Goal: Find specific page/section: Find specific page/section

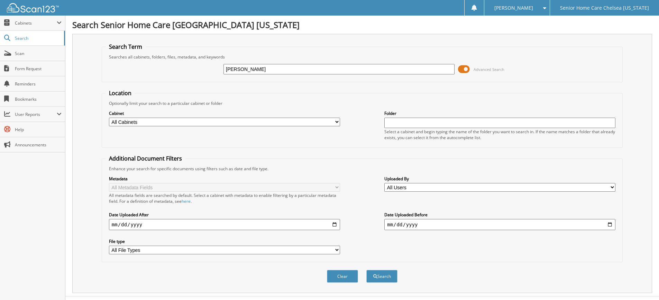
type input "[PERSON_NAME]"
click at [366, 270] on button "Search" at bounding box center [381, 276] width 31 height 13
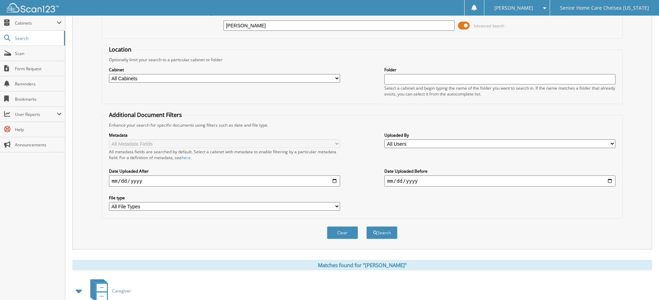
scroll to position [87, 0]
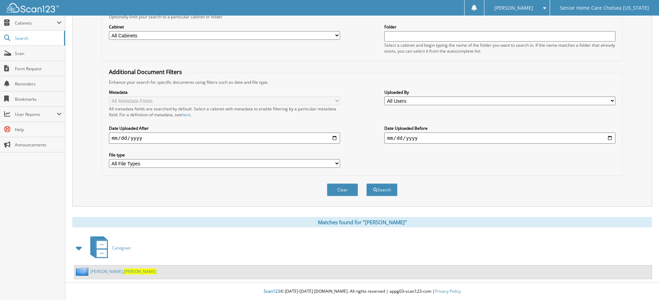
click at [99, 274] on div "Tilus, Raymonde" at bounding box center [115, 271] width 82 height 9
click at [97, 270] on link "Tilus, Raymonde" at bounding box center [123, 271] width 66 height 6
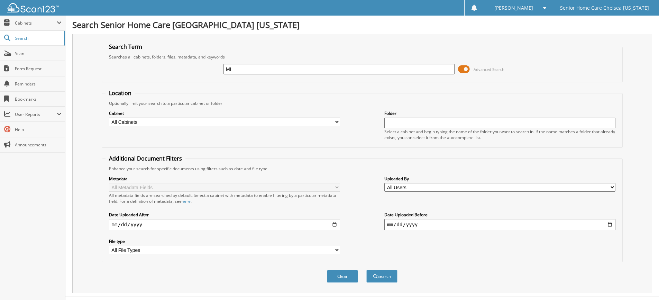
type input "M"
type input "mireya smith"
click at [366, 270] on button "Search" at bounding box center [381, 276] width 31 height 13
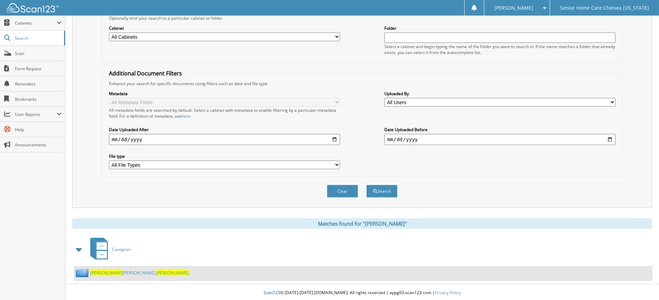
scroll to position [87, 0]
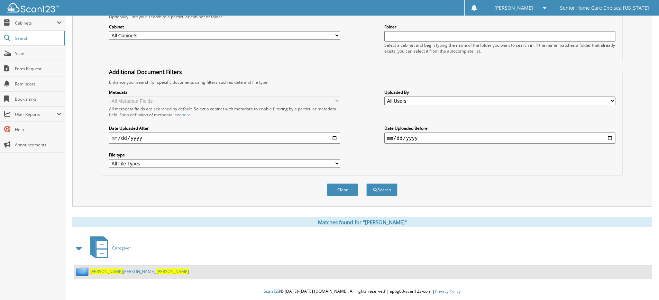
click at [121, 272] on link "Smith De Aguirre, Mireya" at bounding box center [139, 271] width 99 height 6
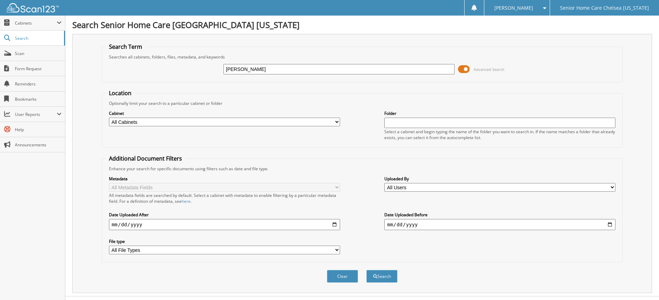
type input "[PERSON_NAME]"
click at [366, 270] on button "Search" at bounding box center [381, 276] width 31 height 13
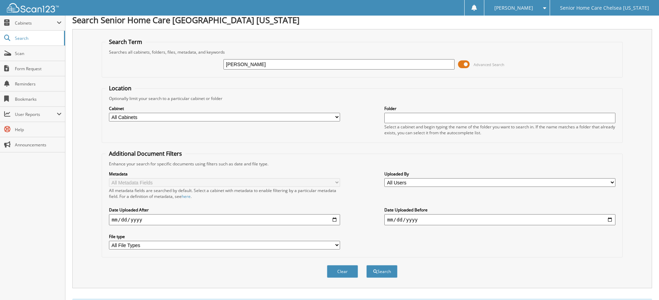
scroll to position [114, 0]
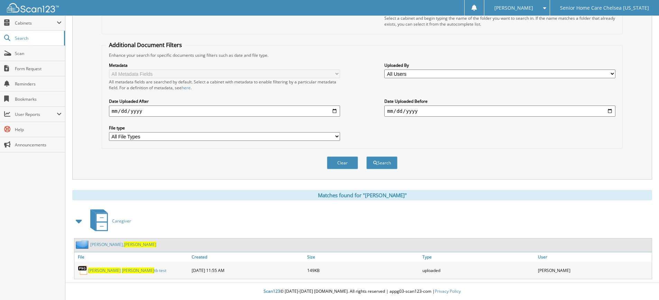
click at [101, 245] on link "alvarez, Nelly" at bounding box center [123, 244] width 66 height 6
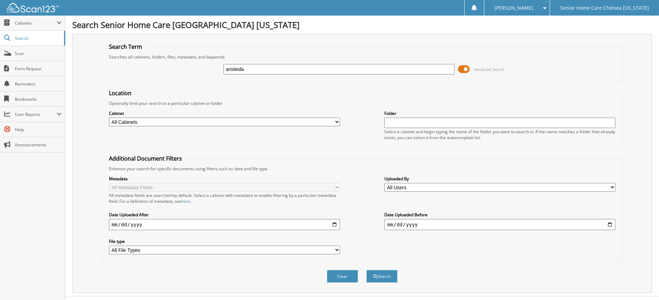
type input "arisleida"
click at [366, 270] on button "Search" at bounding box center [381, 276] width 31 height 13
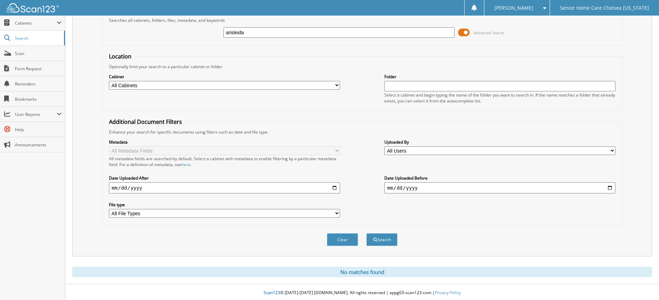
scroll to position [38, 0]
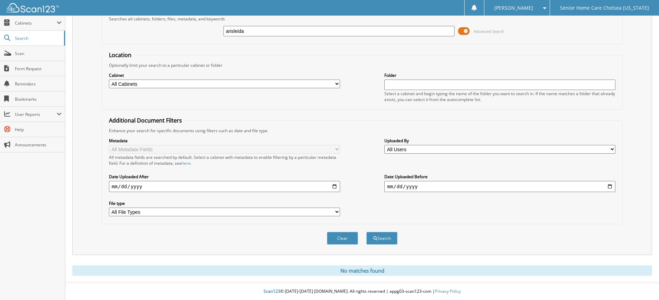
click at [393, 36] on input "arisleida" at bounding box center [338, 31] width 231 height 10
type input "a"
type input "morales"
click at [366, 232] on button "Search" at bounding box center [381, 238] width 31 height 13
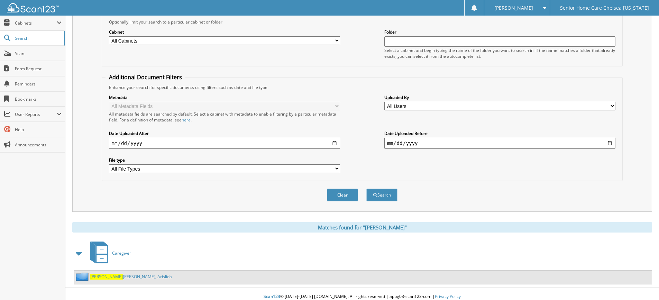
scroll to position [87, 0]
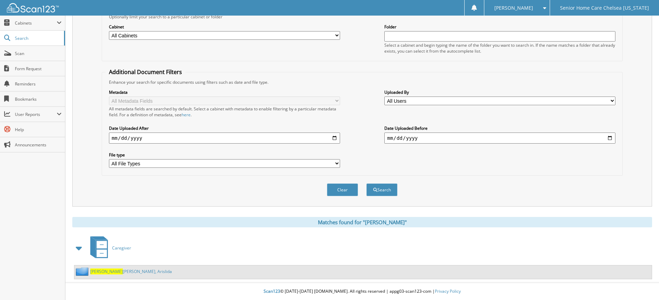
click at [131, 269] on link "Morales De Perez, Arislida" at bounding box center [131, 271] width 82 height 6
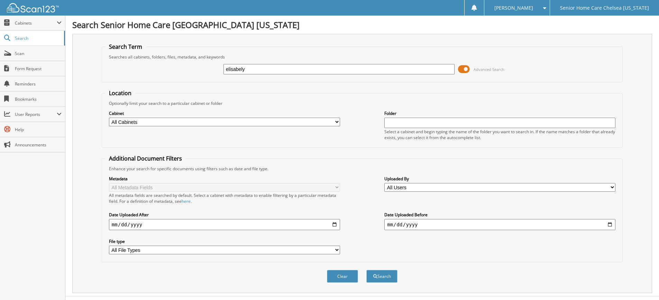
type input "elisabely"
click at [366, 270] on button "Search" at bounding box center [381, 276] width 31 height 13
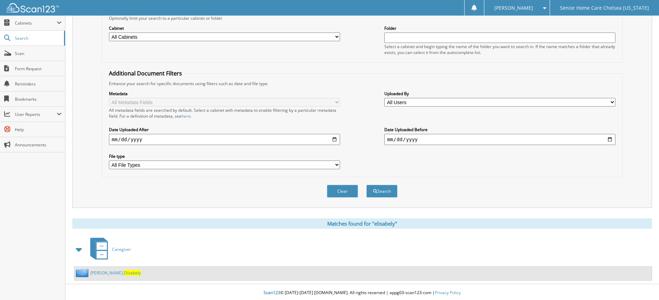
scroll to position [87, 0]
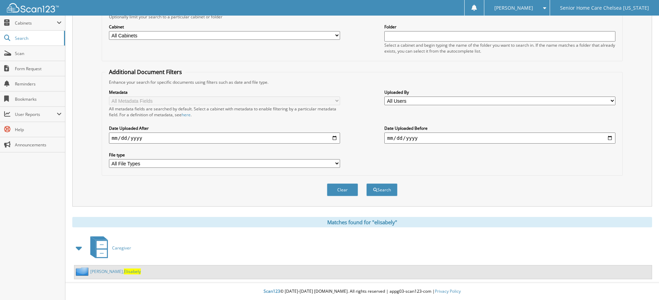
click at [114, 270] on link "Pena De Nunez, Elisabely" at bounding box center [115, 271] width 51 height 6
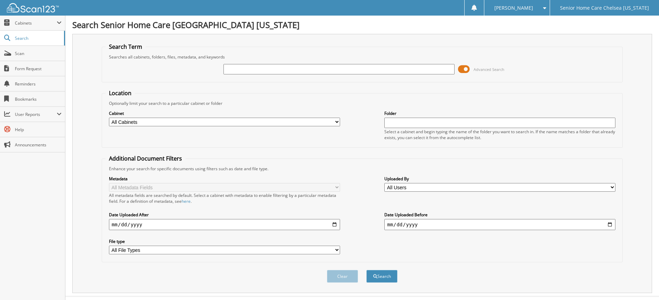
click at [246, 69] on input "text" at bounding box center [338, 69] width 231 height 10
click at [32, 42] on link "Search" at bounding box center [32, 38] width 65 height 15
type input "joceliaine"
click at [366, 270] on button "Search" at bounding box center [381, 276] width 31 height 13
click at [26, 36] on span "Search" at bounding box center [38, 38] width 46 height 6
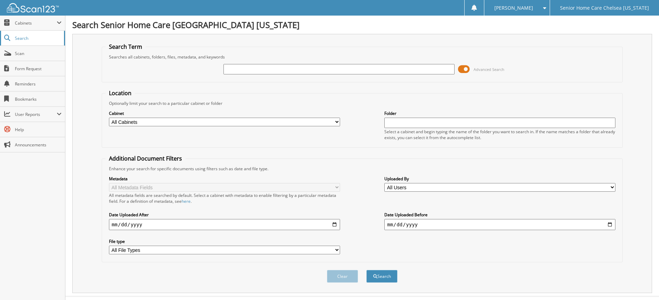
click at [37, 39] on span "Search" at bounding box center [38, 38] width 46 height 6
click at [26, 24] on span "Cabinets" at bounding box center [36, 23] width 42 height 6
click at [27, 67] on span "Search" at bounding box center [38, 68] width 46 height 6
click at [24, 22] on span "Cabinets" at bounding box center [36, 23] width 42 height 6
click at [19, 70] on span "Search" at bounding box center [38, 68] width 46 height 6
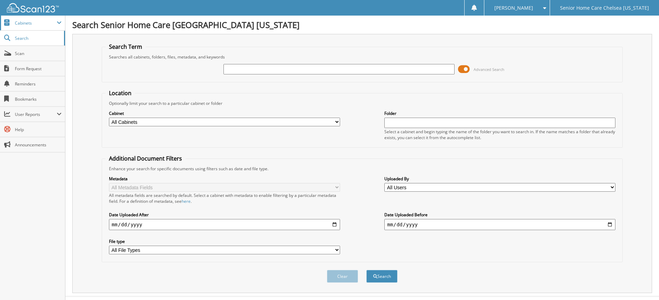
click at [20, 26] on span "Cabinets" at bounding box center [32, 23] width 65 height 15
click at [31, 72] on link "Search" at bounding box center [32, 68] width 65 height 15
click at [27, 20] on span "Cabinets" at bounding box center [36, 23] width 42 height 6
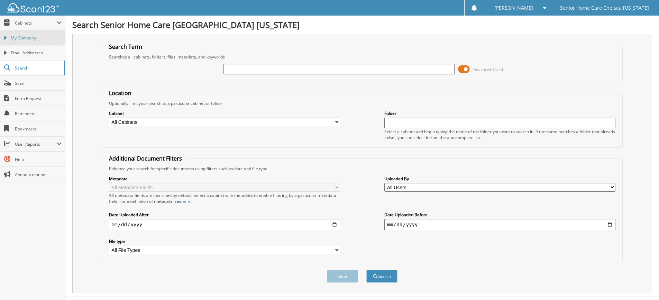
click at [23, 36] on span "My Company" at bounding box center [36, 38] width 51 height 6
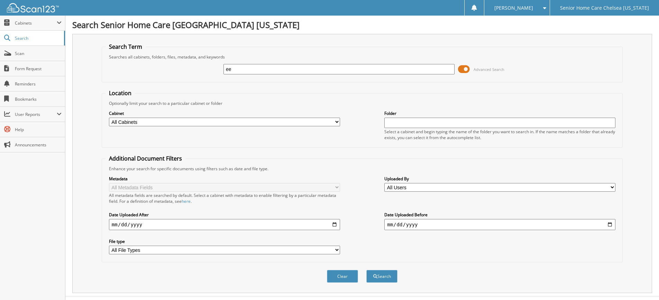
type input "e"
type input "[PERSON_NAME]"
click at [366, 270] on button "Search" at bounding box center [381, 276] width 31 height 13
click at [31, 44] on link "Search" at bounding box center [32, 38] width 65 height 15
click at [31, 40] on span "Search" at bounding box center [38, 38] width 46 height 6
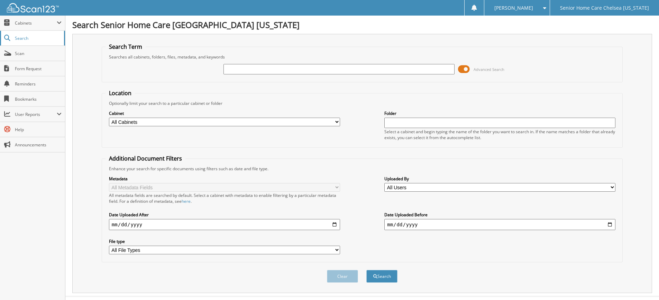
click at [30, 42] on link "Search" at bounding box center [32, 38] width 65 height 15
click at [33, 42] on link "Search" at bounding box center [32, 38] width 65 height 15
click at [29, 44] on link "Search" at bounding box center [32, 38] width 65 height 15
click at [37, 42] on link "Search" at bounding box center [32, 38] width 65 height 15
click at [30, 25] on span "Cabinets" at bounding box center [36, 23] width 42 height 6
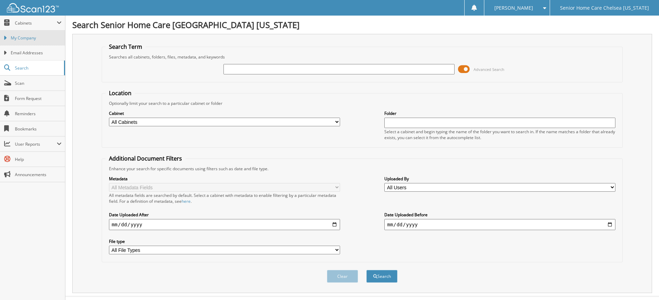
click at [32, 38] on span "My Company" at bounding box center [36, 38] width 51 height 6
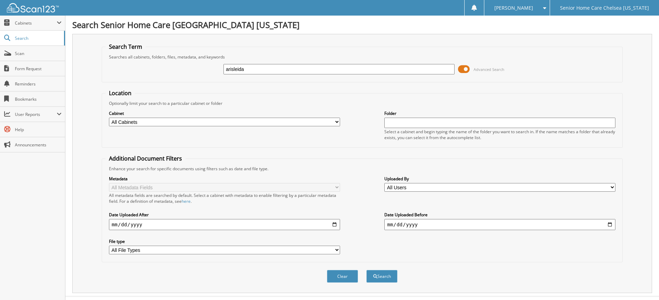
type input "arisleida"
click at [366, 270] on button "Search" at bounding box center [381, 276] width 31 height 13
click at [465, 68] on span at bounding box center [464, 69] width 12 height 10
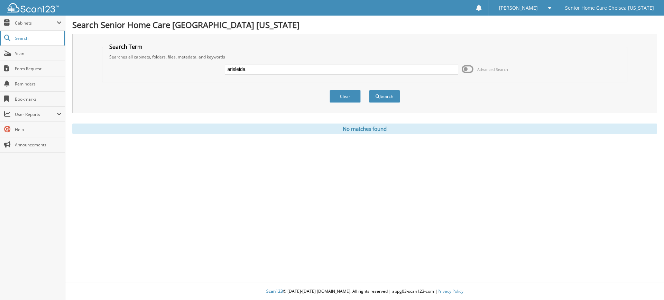
click at [31, 34] on link "Search" at bounding box center [32, 38] width 65 height 15
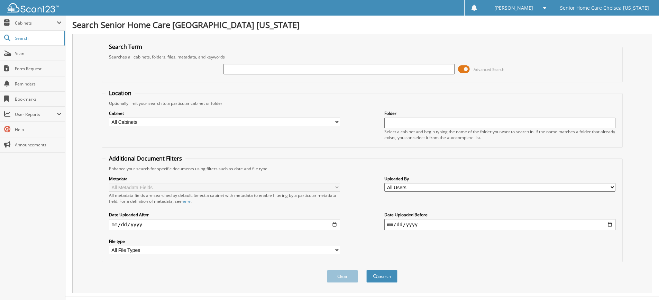
click at [239, 68] on input "text" at bounding box center [338, 69] width 231 height 10
type input "[PERSON_NAME]"
click at [461, 71] on span at bounding box center [464, 69] width 12 height 10
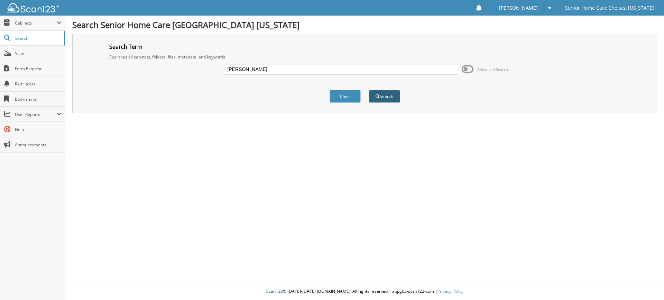
click at [377, 99] on button "Search" at bounding box center [384, 96] width 31 height 13
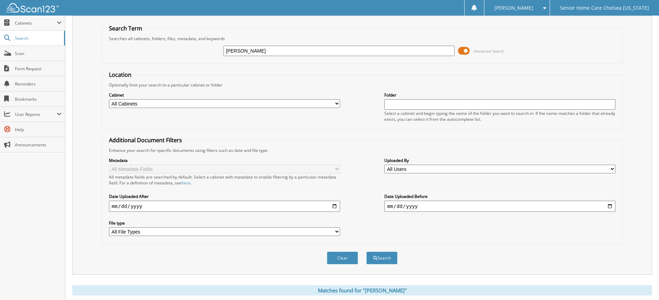
scroll to position [87, 0]
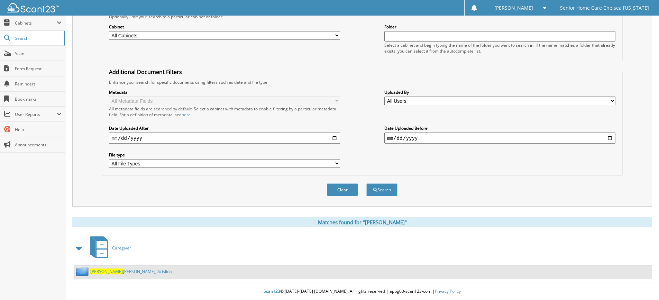
click at [116, 273] on link "Morales De Perez, Arislida" at bounding box center [131, 271] width 82 height 6
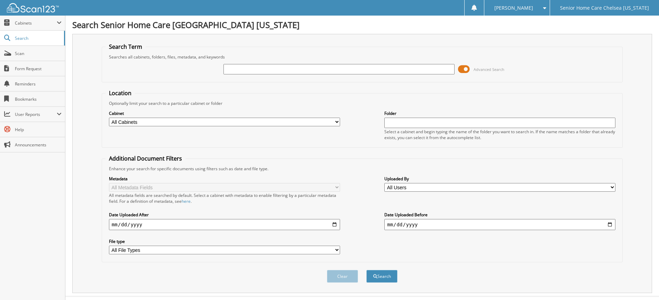
click at [234, 70] on input "text" at bounding box center [338, 69] width 231 height 10
type input "elisabely"
click at [366, 270] on button "Search" at bounding box center [381, 276] width 31 height 13
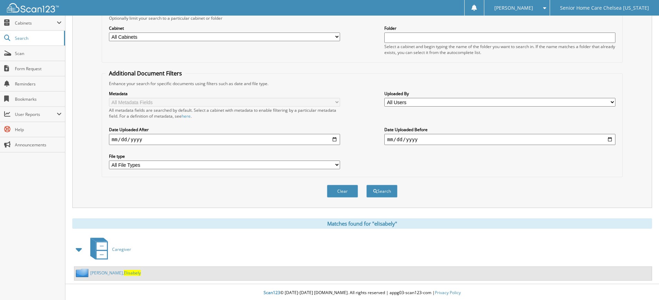
scroll to position [87, 0]
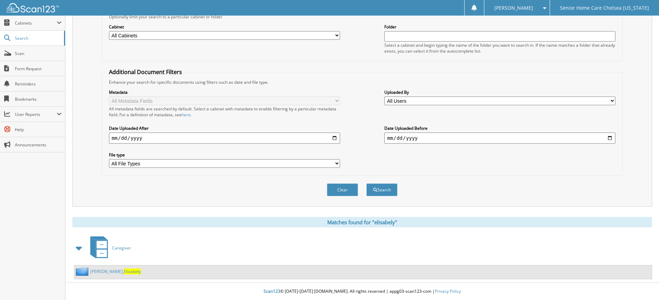
click at [106, 271] on link "Pena De Nunez, Elisabely" at bounding box center [115, 271] width 51 height 6
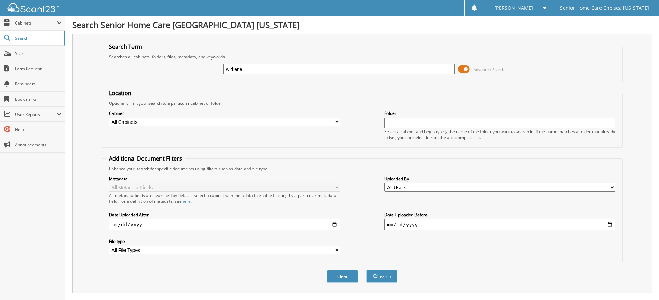
type input "widlene"
click at [366, 270] on button "Search" at bounding box center [381, 276] width 31 height 13
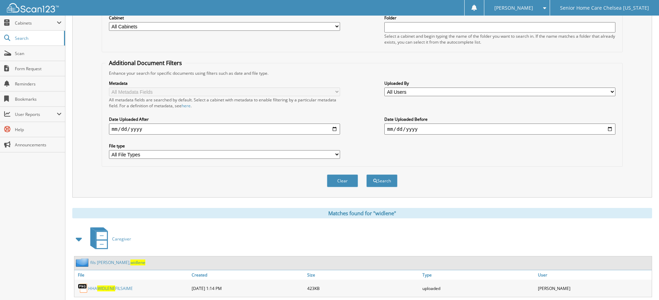
scroll to position [104, 0]
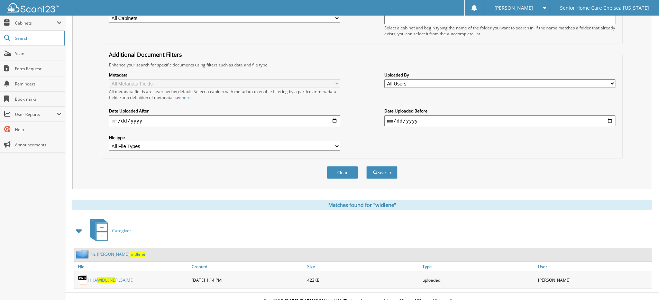
click at [108, 257] on link "fils aime, widlene" at bounding box center [117, 254] width 55 height 6
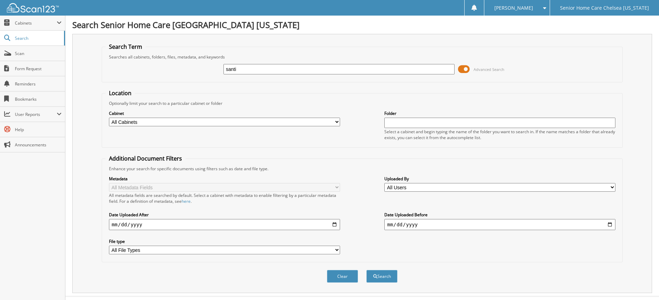
type input "santinie"
click at [465, 71] on span at bounding box center [464, 69] width 12 height 10
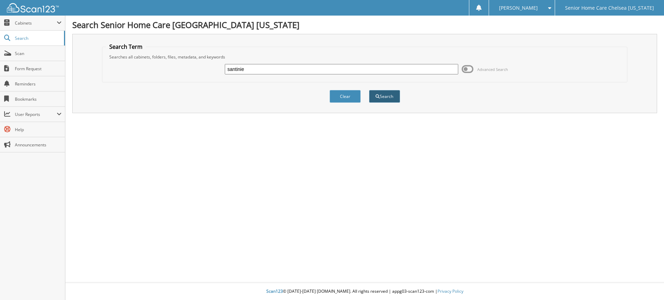
click at [383, 101] on button "Search" at bounding box center [384, 96] width 31 height 13
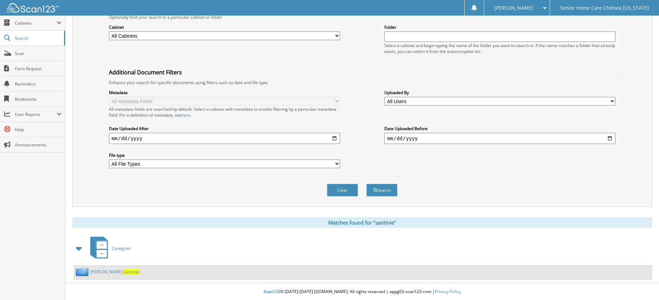
scroll to position [87, 0]
click at [124, 270] on span "Santinie" at bounding box center [132, 271] width 16 height 6
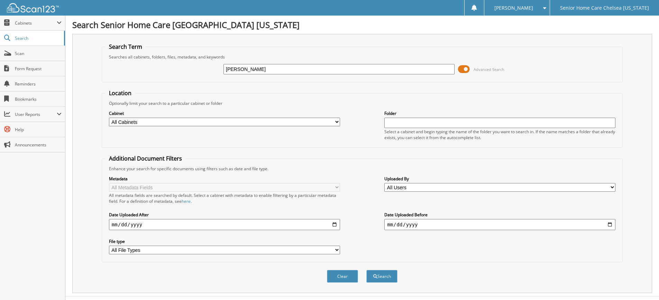
type input "[PERSON_NAME]"
click at [366, 270] on button "Search" at bounding box center [381, 276] width 31 height 13
click at [389, 277] on button "Search" at bounding box center [381, 276] width 31 height 13
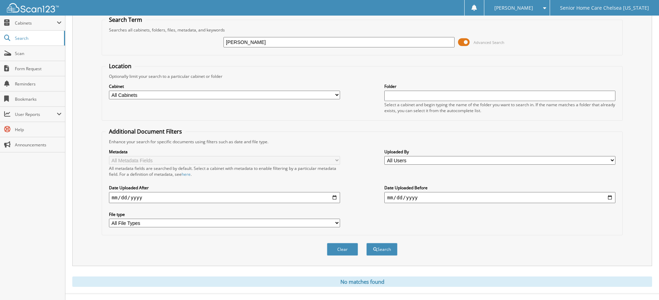
scroll to position [38, 0]
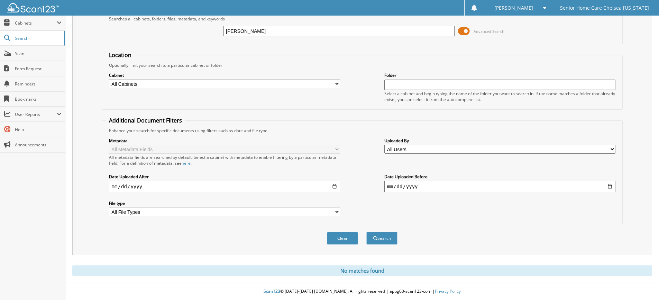
click at [467, 33] on span at bounding box center [464, 31] width 12 height 10
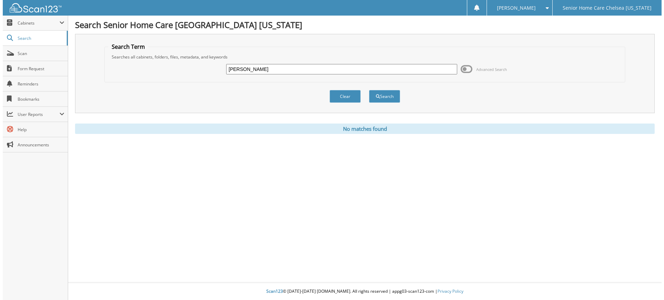
scroll to position [0, 0]
click at [385, 100] on button "Search" at bounding box center [384, 96] width 31 height 13
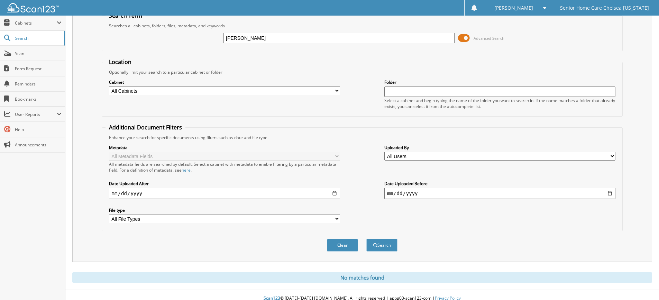
scroll to position [38, 0]
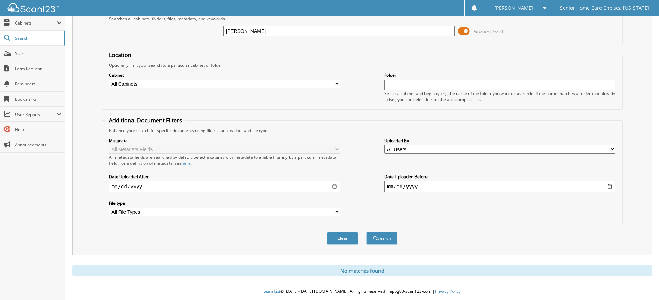
click at [277, 26] on input "wislaine esterin" at bounding box center [338, 31] width 231 height 10
type input "w"
type input "esterin"
click at [470, 29] on span "Advanced Search" at bounding box center [481, 31] width 46 height 10
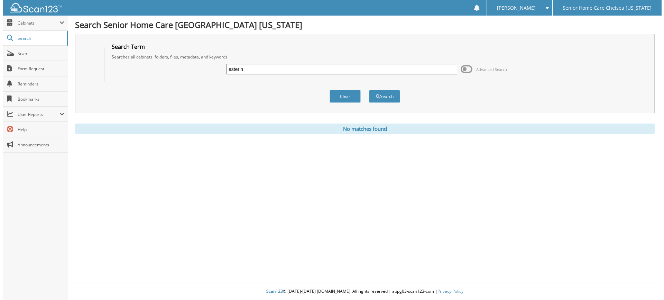
scroll to position [0, 0]
click at [387, 96] on button "Search" at bounding box center [384, 96] width 31 height 13
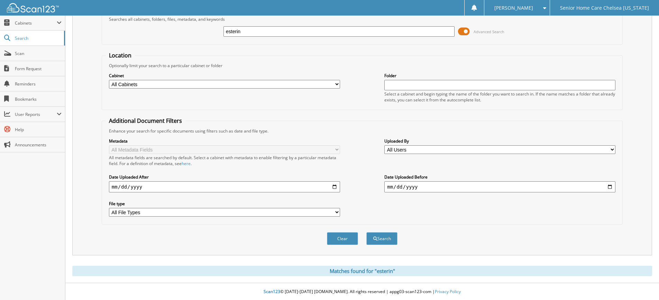
scroll to position [38, 0]
click at [264, 33] on input "esterin" at bounding box center [338, 31] width 231 height 10
click at [370, 238] on button "Search" at bounding box center [381, 238] width 31 height 13
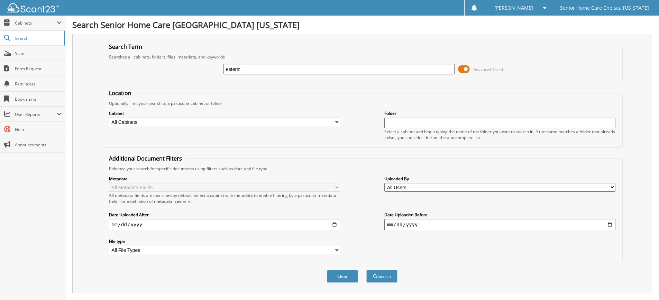
click at [465, 69] on span at bounding box center [464, 69] width 12 height 10
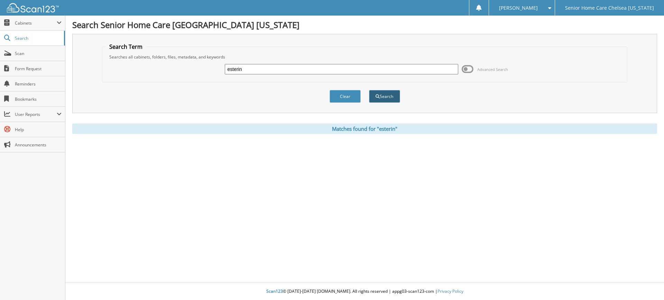
click at [387, 98] on button "Search" at bounding box center [384, 96] width 31 height 13
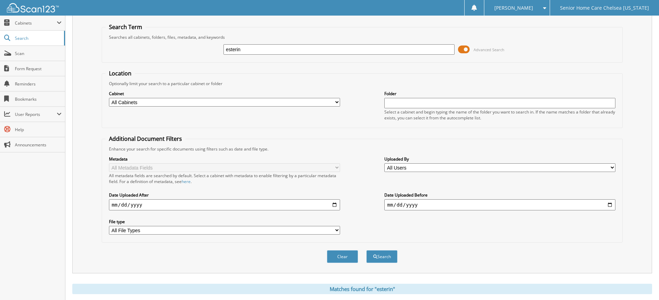
scroll to position [38, 0]
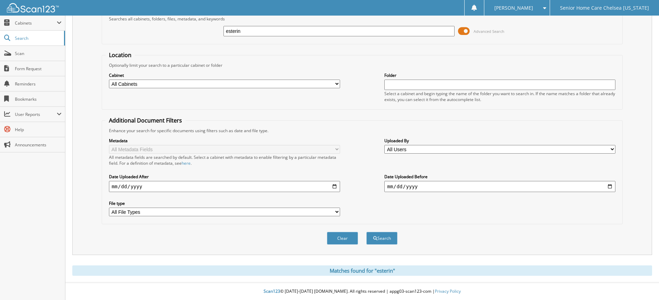
click at [266, 34] on input "esterin" at bounding box center [338, 31] width 231 height 10
type input "esterlin"
click at [366, 232] on button "Search" at bounding box center [381, 238] width 31 height 13
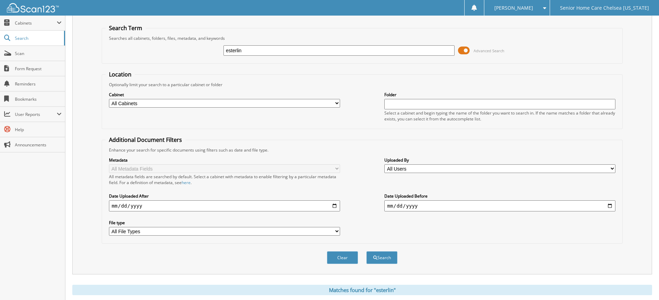
scroll to position [148, 0]
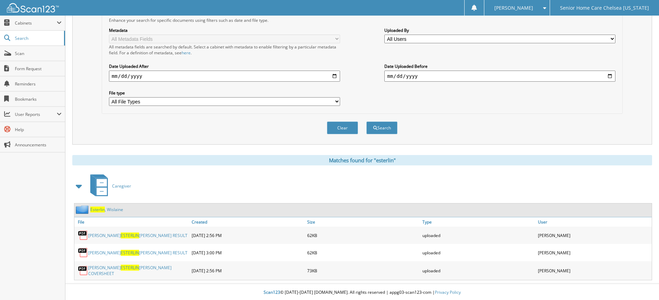
click at [104, 208] on span "Esterlin" at bounding box center [97, 210] width 15 height 6
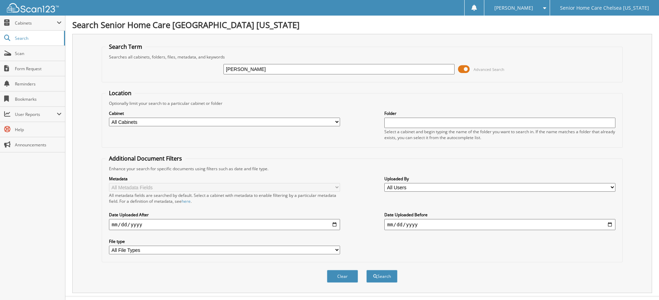
type input "[PERSON_NAME]"
click at [366, 270] on button "Search" at bounding box center [381, 276] width 31 height 13
click at [468, 72] on span at bounding box center [464, 69] width 12 height 10
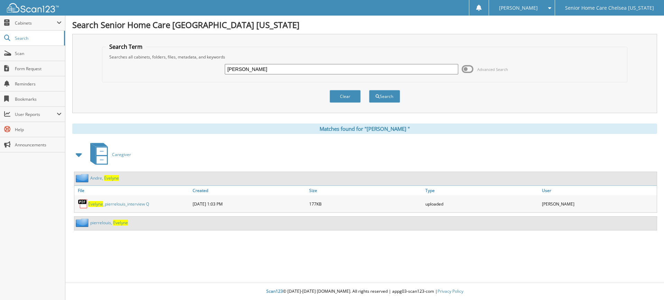
click at [102, 178] on link "A n d r e , E v e l y n e" at bounding box center [104, 178] width 29 height 6
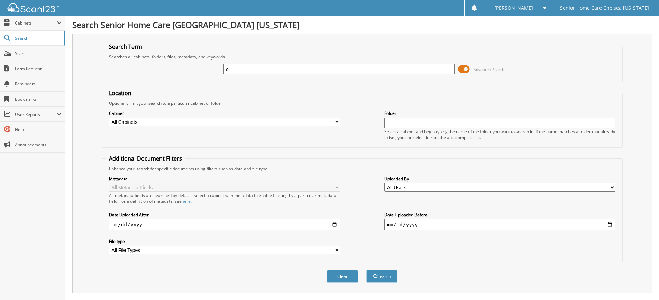
type input "o"
type input "tilus"
click at [366, 270] on button "Search" at bounding box center [381, 276] width 31 height 13
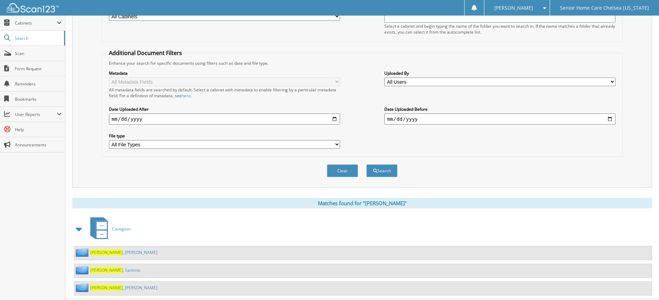
scroll to position [122, 0]
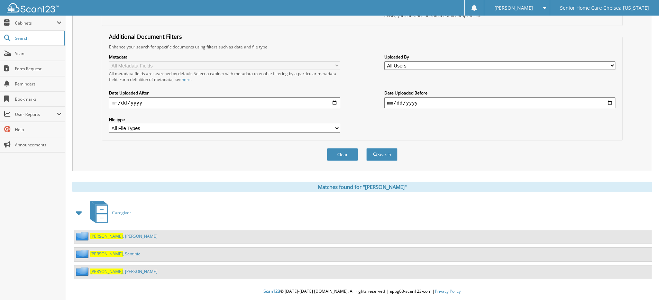
click at [113, 271] on link "[PERSON_NAME]" at bounding box center [123, 271] width 67 height 6
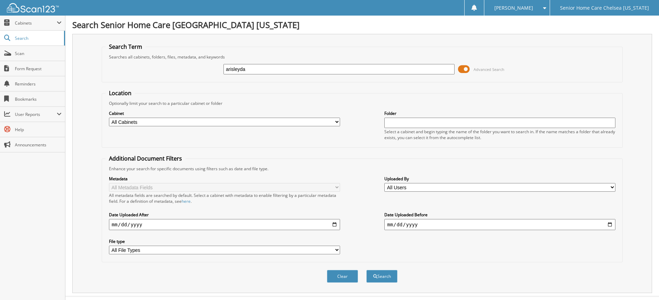
type input "arisleyda"
click at [366, 270] on button "Search" at bounding box center [381, 276] width 31 height 13
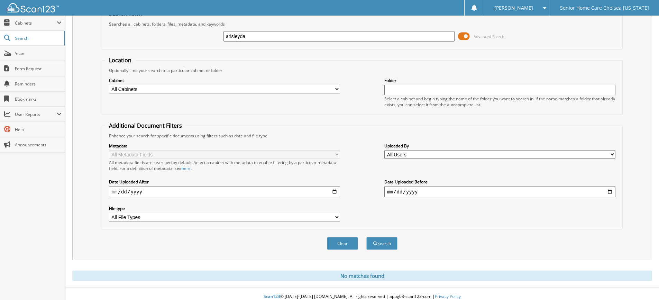
scroll to position [38, 0]
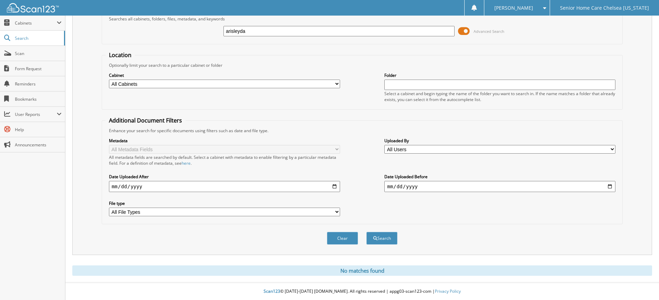
click at [294, 27] on input "arisleyda" at bounding box center [338, 31] width 231 height 10
type input "arisleida"
click at [366, 232] on button "Search" at bounding box center [381, 238] width 31 height 13
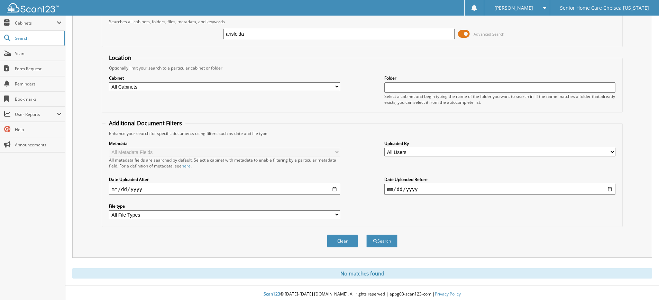
scroll to position [38, 0]
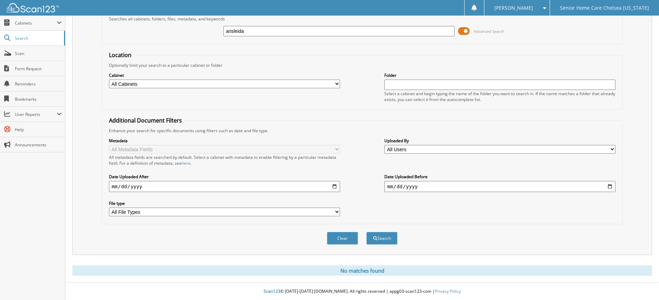
click at [466, 31] on span at bounding box center [464, 31] width 12 height 10
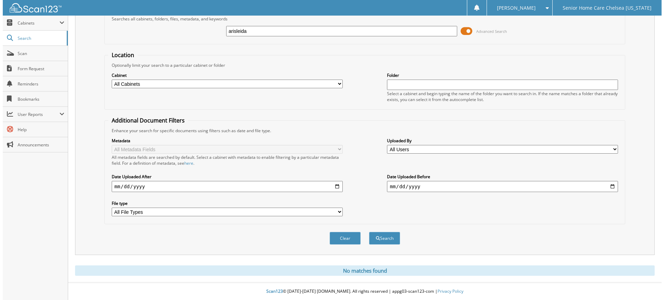
scroll to position [0, 0]
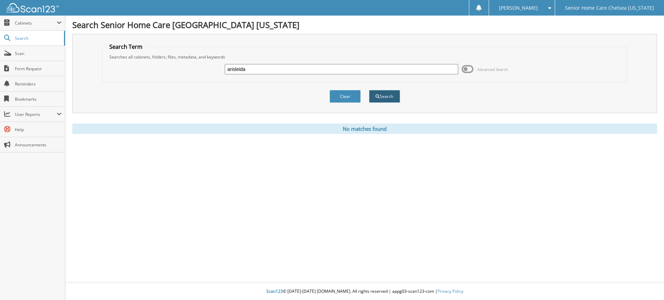
click at [381, 99] on button "Search" at bounding box center [384, 96] width 31 height 13
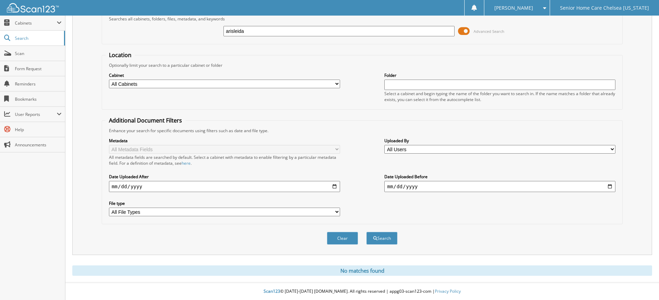
scroll to position [38, 0]
click at [260, 32] on input "arisleida" at bounding box center [338, 31] width 231 height 10
type input "a"
type input "morales"
click at [366, 232] on button "Search" at bounding box center [381, 238] width 31 height 13
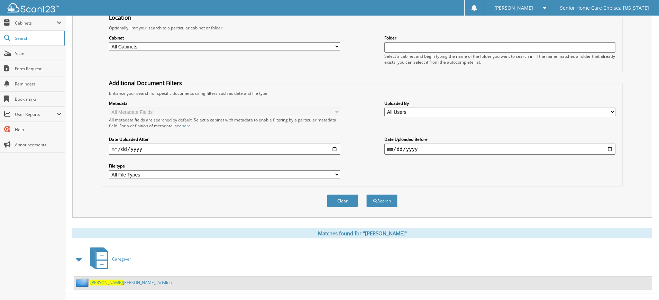
scroll to position [87, 0]
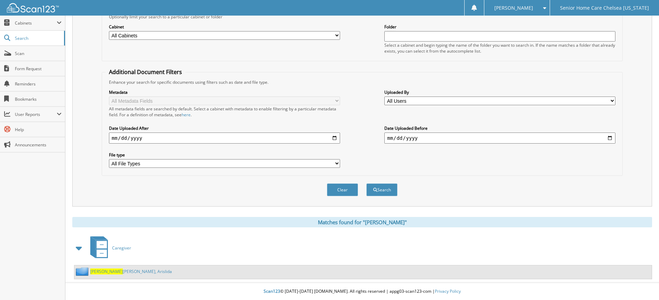
click at [107, 269] on link "Morales De Perez, Arislida" at bounding box center [131, 271] width 82 height 6
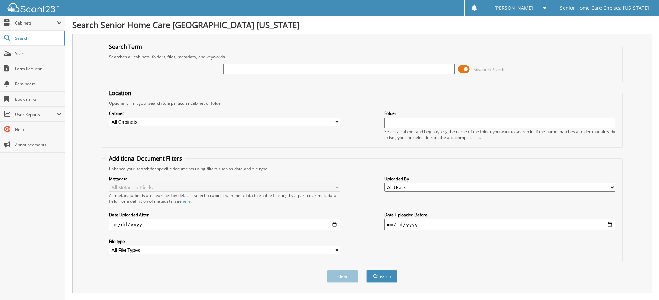
click at [287, 71] on input "text" at bounding box center [338, 69] width 231 height 10
type input "elisabely"
click at [366, 270] on button "Search" at bounding box center [381, 276] width 31 height 13
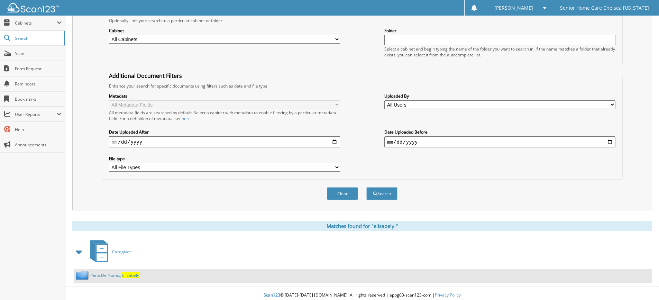
scroll to position [87, 0]
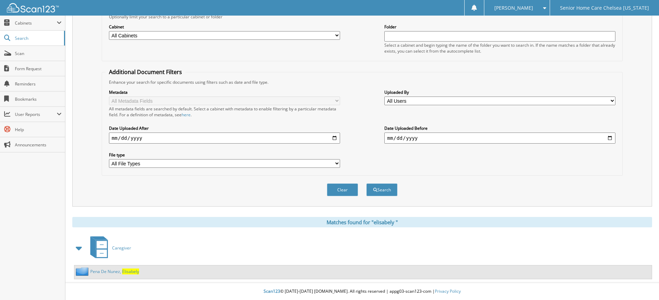
click at [107, 271] on link "P e n a D e N u n e z , E l i s a b e l y" at bounding box center [114, 271] width 49 height 6
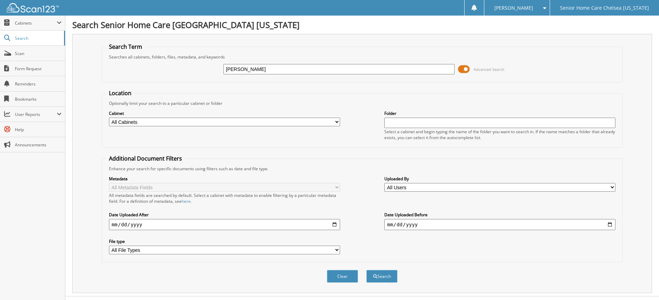
type input "widlene"
click at [384, 279] on button "Search" at bounding box center [381, 276] width 31 height 13
click at [366, 270] on button "Search" at bounding box center [381, 276] width 31 height 13
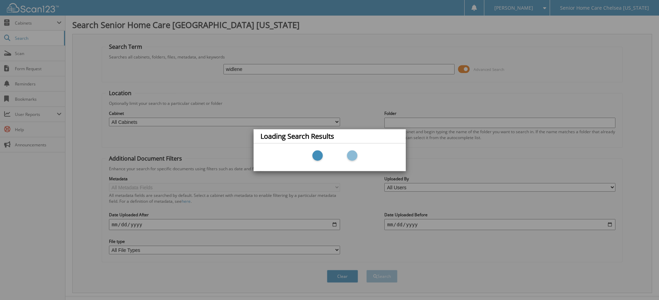
type input "WIDLENE"
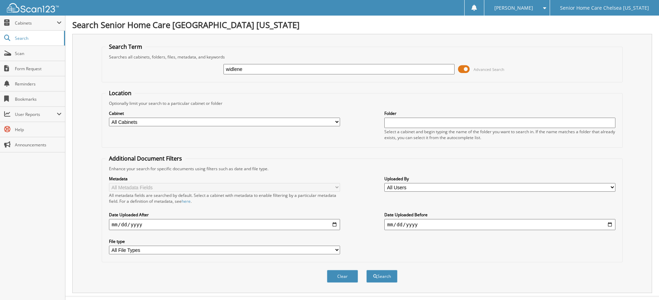
type input "widlene"
click at [366, 270] on button "Search" at bounding box center [381, 276] width 31 height 13
type input "widlene"
click at [366, 270] on button "Search" at bounding box center [381, 276] width 31 height 13
click at [473, 66] on span "Advanced Search" at bounding box center [481, 69] width 46 height 10
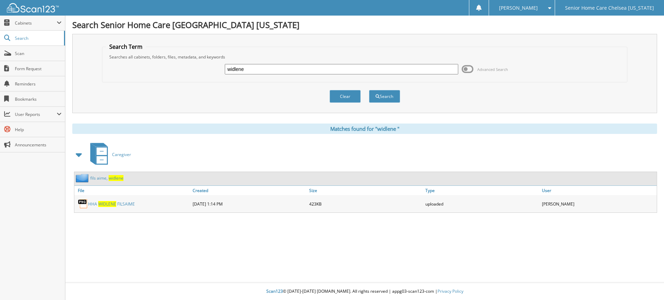
click at [98, 177] on link "f i l s a i m e , w i d l e n e" at bounding box center [106, 178] width 33 height 6
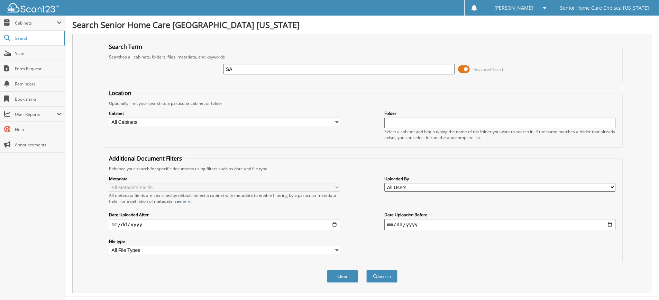
type input "S"
type input "santine"
click at [366, 270] on button "Search" at bounding box center [381, 276] width 31 height 13
click at [270, 66] on input "[PERSON_NAME]" at bounding box center [338, 69] width 231 height 10
type input "s"
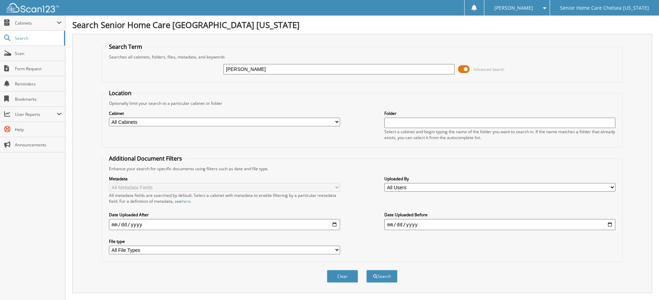
type input "[PERSON_NAME]"
click at [366, 270] on button "Search" at bounding box center [381, 276] width 31 height 13
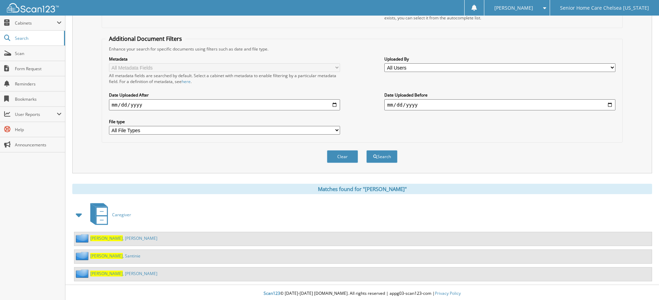
scroll to position [122, 0]
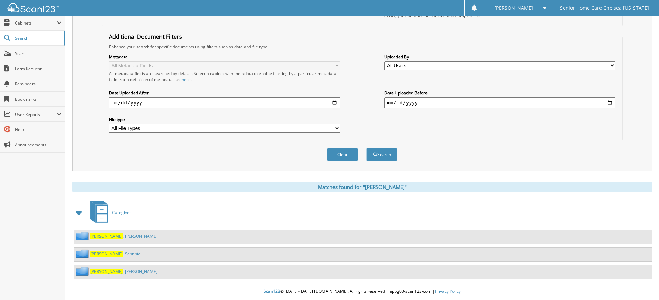
click at [107, 255] on link "Tilus , Santinie" at bounding box center [115, 254] width 50 height 6
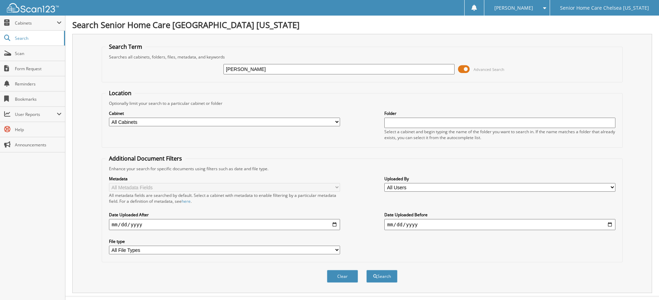
type input "[PERSON_NAME]"
click at [366, 270] on button "Search" at bounding box center [381, 276] width 31 height 13
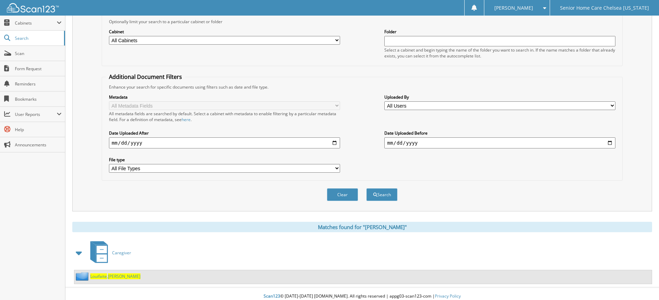
scroll to position [87, 0]
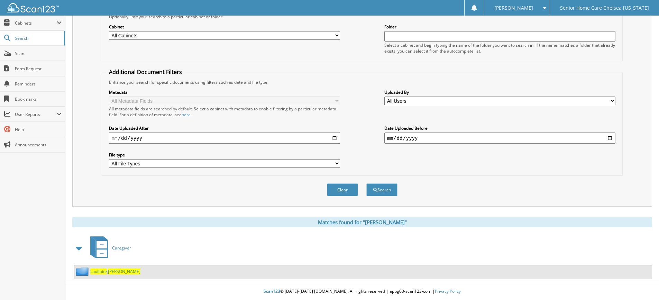
click at [116, 271] on span "[PERSON_NAME]" at bounding box center [124, 271] width 33 height 6
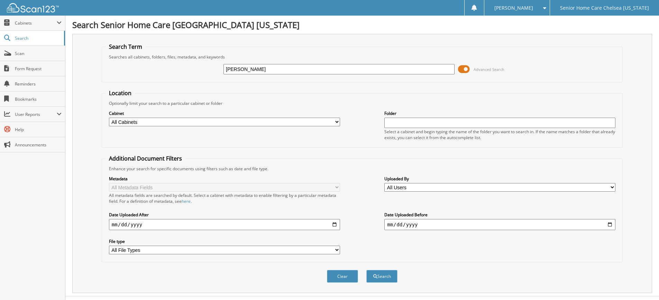
type input "wislaine esterlin"
click at [366, 270] on button "Search" at bounding box center [381, 276] width 31 height 13
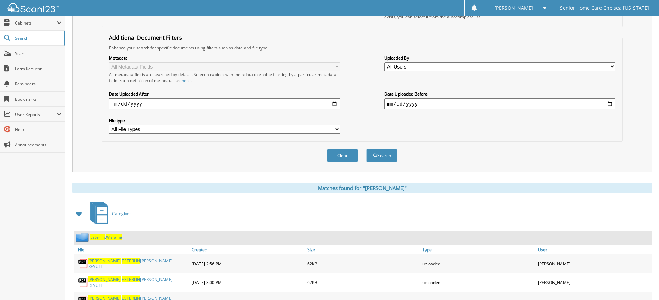
scroll to position [148, 0]
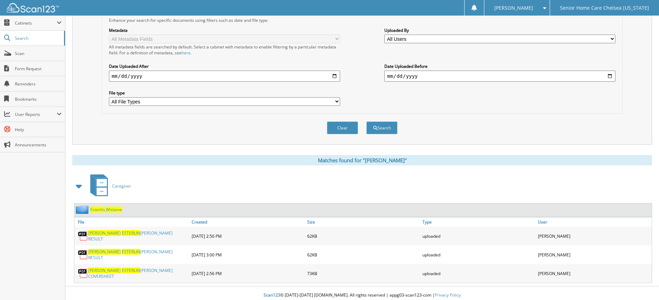
click at [115, 210] on span "Wislaine" at bounding box center [114, 210] width 16 height 6
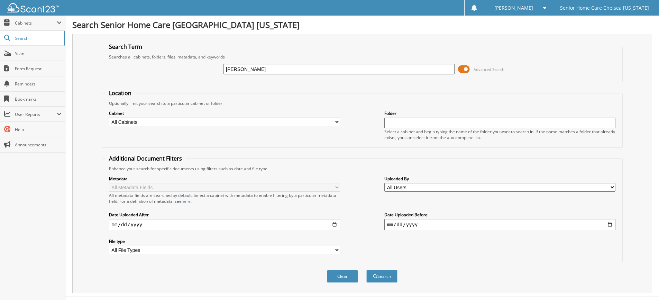
type input "[PERSON_NAME]"
click at [382, 274] on button "Search" at bounding box center [381, 276] width 31 height 13
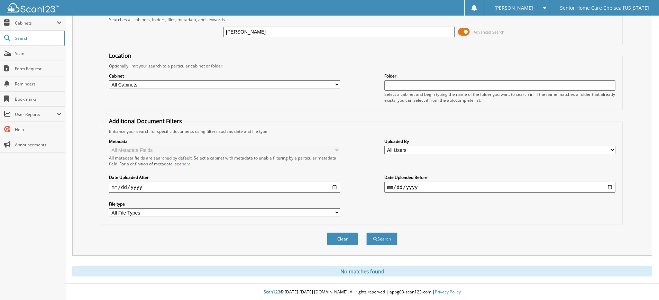
scroll to position [38, 0]
click at [295, 32] on input "[PERSON_NAME]" at bounding box center [338, 31] width 231 height 10
type input "[PERSON_NAME]"
click at [366, 232] on button "Search" at bounding box center [381, 238] width 31 height 13
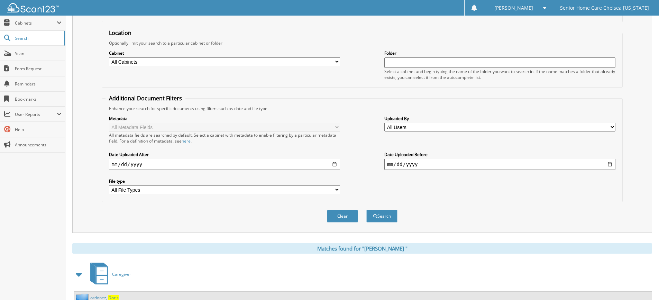
scroll to position [87, 0]
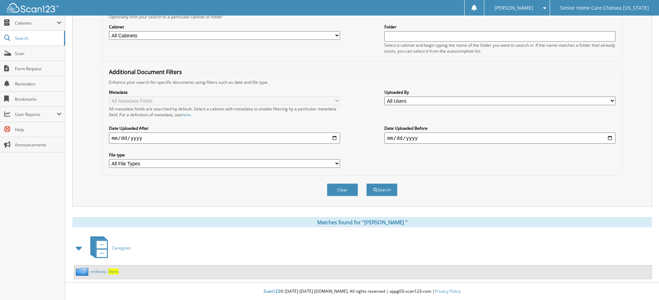
click at [113, 271] on span "D o r i s" at bounding box center [113, 271] width 10 height 6
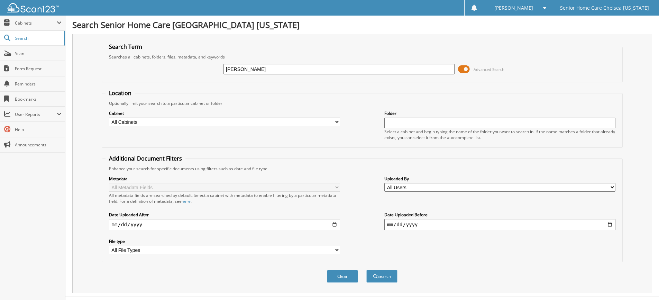
type input "[PERSON_NAME]"
click at [366, 270] on button "Search" at bounding box center [381, 276] width 31 height 13
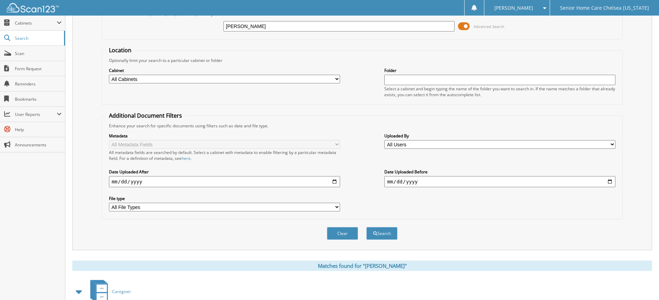
scroll to position [131, 0]
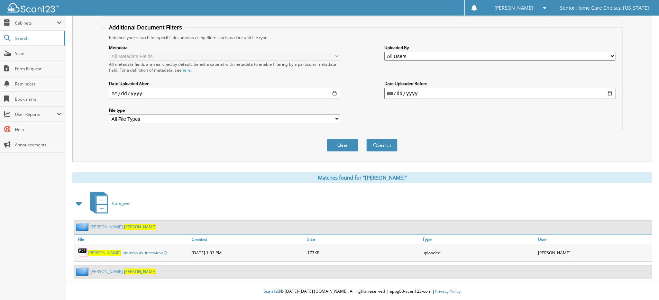
click at [124, 228] on span "Evelyne" at bounding box center [140, 227] width 33 height 6
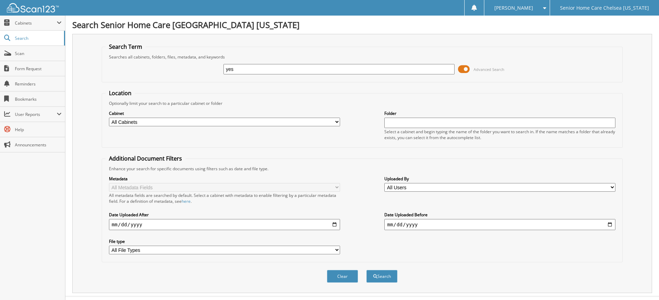
type input "[PERSON_NAME]"
click at [375, 275] on span "submit" at bounding box center [375, 276] width 4 height 4
click at [230, 69] on input "yesika perez" at bounding box center [338, 69] width 231 height 10
type input "yessika perez"
click at [366, 270] on button "Search" at bounding box center [381, 276] width 31 height 13
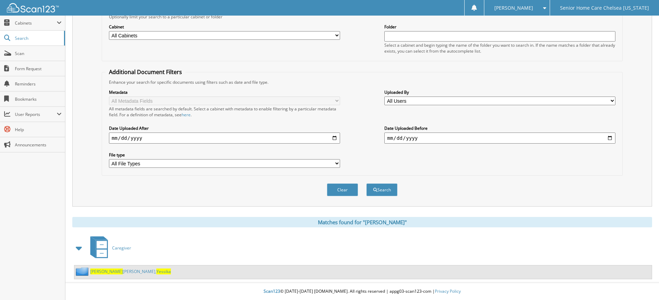
click at [113, 271] on link "Perez Amparo, Yessika" at bounding box center [130, 271] width 81 height 6
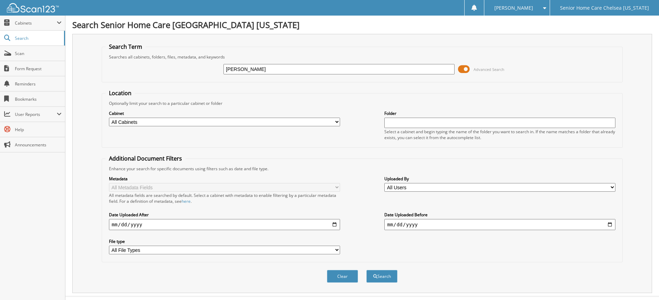
type input "[PERSON_NAME]"
click at [465, 68] on span at bounding box center [464, 69] width 12 height 10
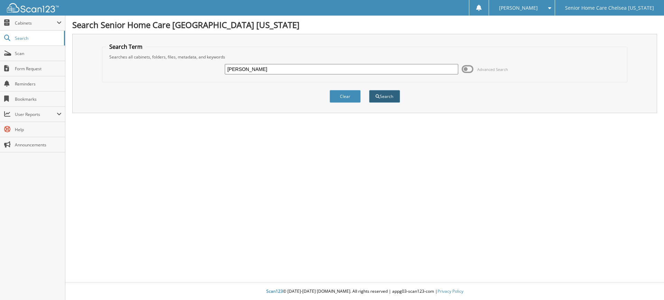
click at [383, 97] on button "Search" at bounding box center [384, 96] width 31 height 13
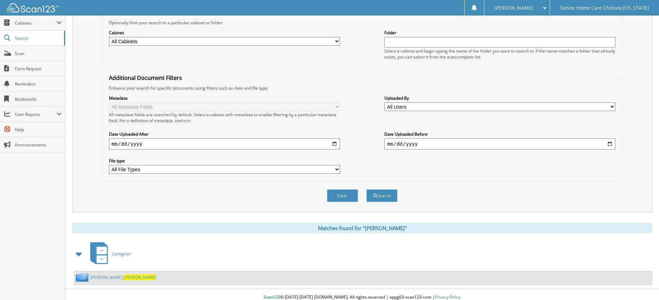
scroll to position [87, 0]
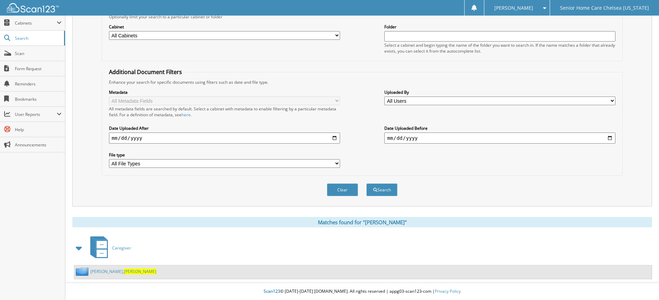
click at [124, 270] on span "Raymonde" at bounding box center [140, 271] width 33 height 6
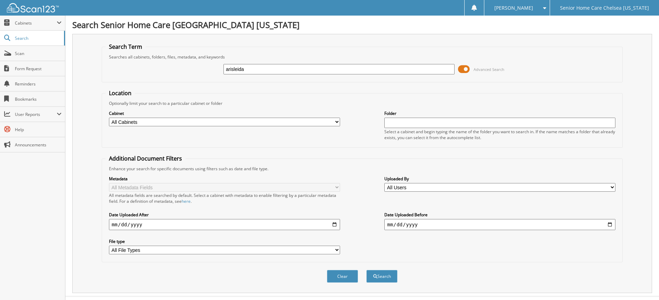
type input "arisleida"
click at [366, 270] on button "Search" at bounding box center [381, 276] width 31 height 13
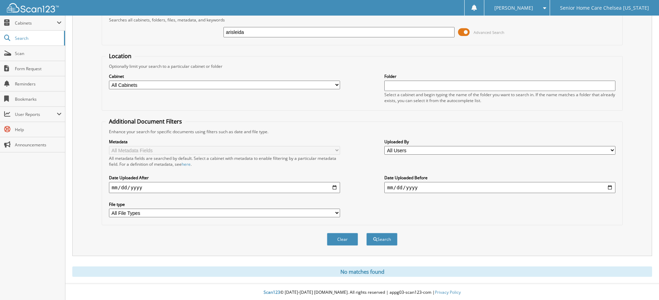
scroll to position [38, 0]
click at [466, 29] on span at bounding box center [464, 31] width 12 height 10
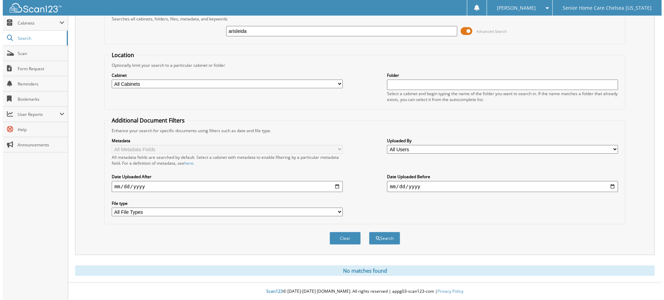
scroll to position [0, 0]
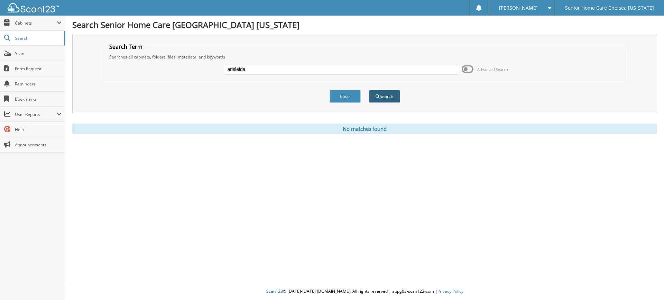
click at [389, 98] on button "Search" at bounding box center [384, 96] width 31 height 13
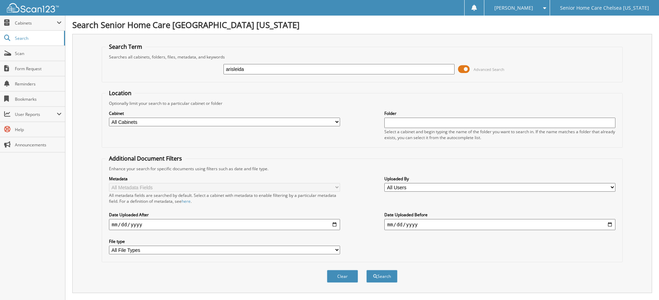
click at [285, 70] on input "arisleida" at bounding box center [338, 69] width 231 height 10
type input "a"
type input "[PERSON_NAME]"
click at [465, 70] on span at bounding box center [464, 69] width 12 height 10
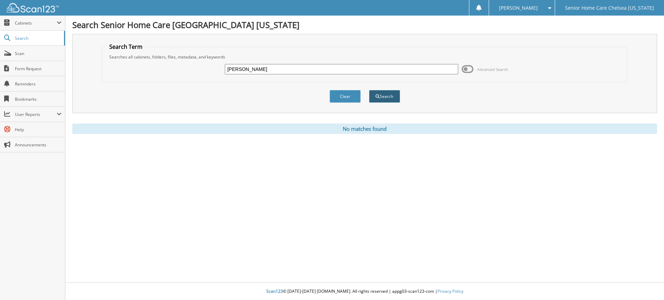
click at [390, 98] on button "Search" at bounding box center [384, 96] width 31 height 13
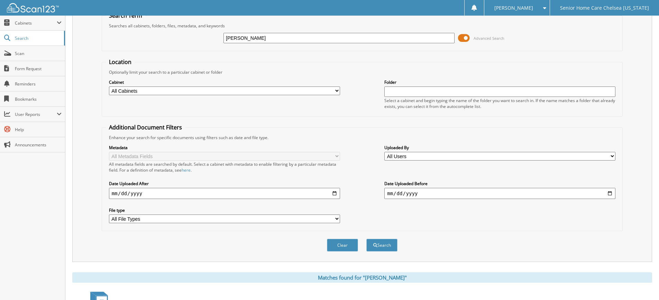
scroll to position [87, 0]
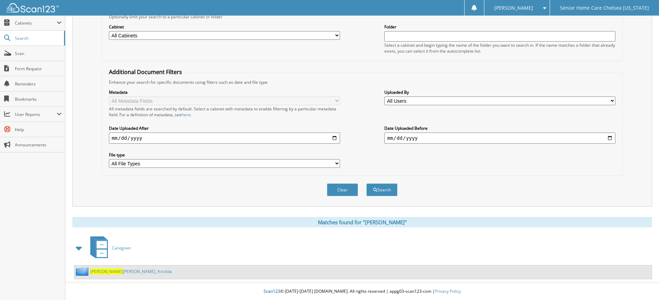
click at [116, 270] on link "Morales De Perez, Arislida" at bounding box center [131, 271] width 82 height 6
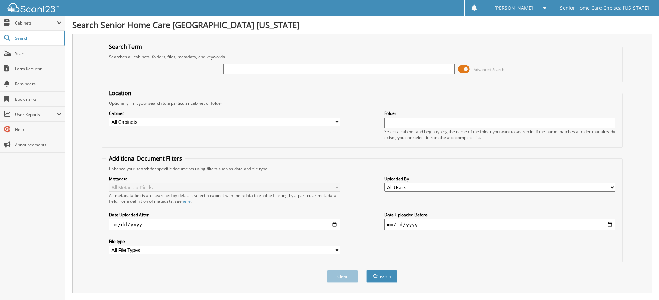
click at [239, 68] on input "text" at bounding box center [338, 69] width 231 height 10
type input "elisabely"
click at [464, 72] on span at bounding box center [464, 69] width 12 height 10
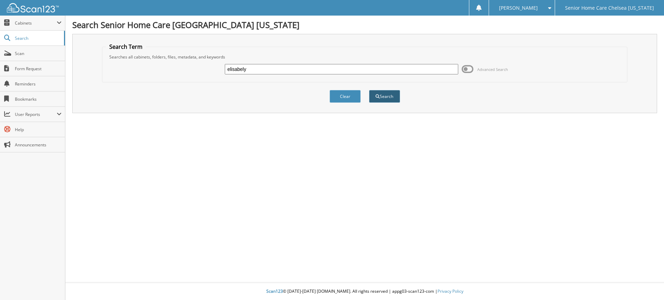
click at [382, 99] on button "Search" at bounding box center [384, 96] width 31 height 13
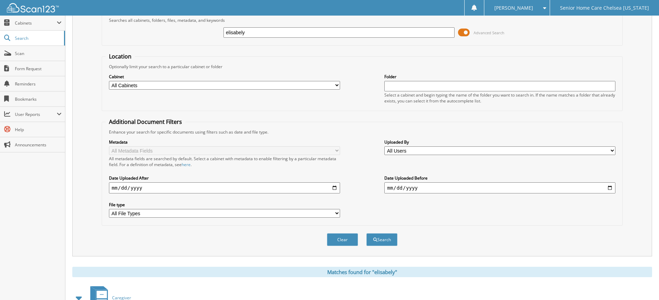
scroll to position [114, 0]
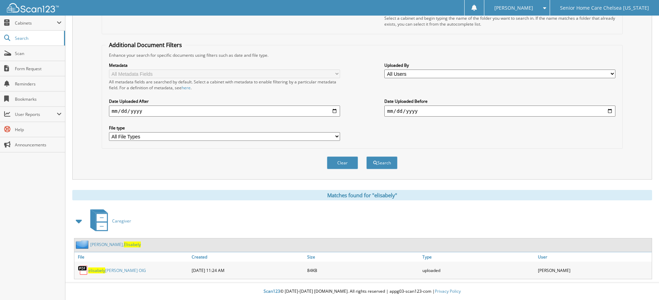
click at [110, 245] on link "Pena De Nunez, Elisabely" at bounding box center [115, 244] width 51 height 6
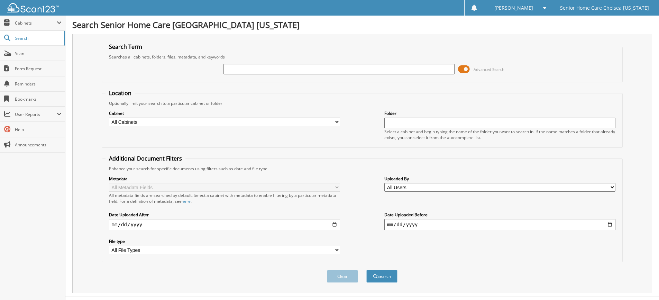
click at [248, 73] on input "text" at bounding box center [338, 69] width 231 height 10
type input "[PERSON_NAME]"
click at [366, 270] on button "Search" at bounding box center [381, 276] width 31 height 13
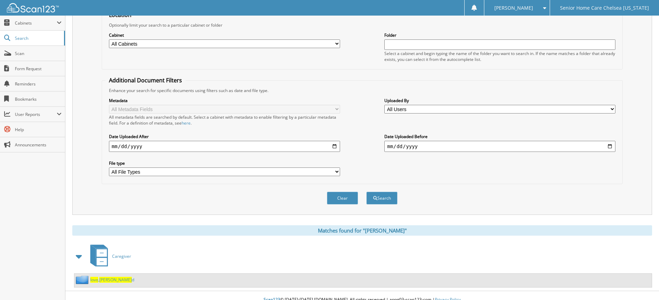
scroll to position [87, 0]
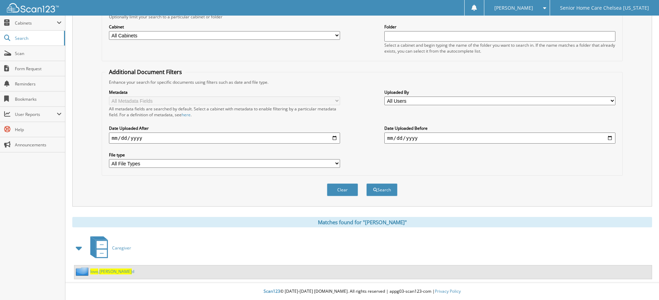
click at [110, 271] on span "[PERSON_NAME]" at bounding box center [115, 271] width 33 height 6
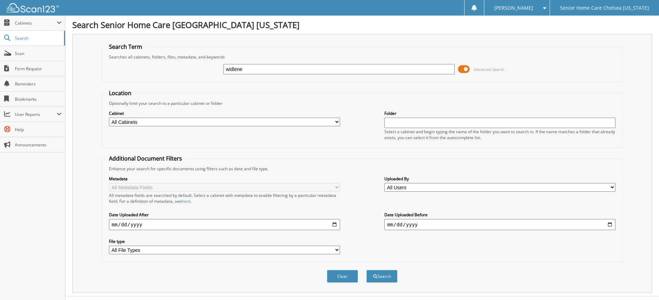
type input "widlene"
click at [366, 270] on button "Search" at bounding box center [381, 276] width 31 height 13
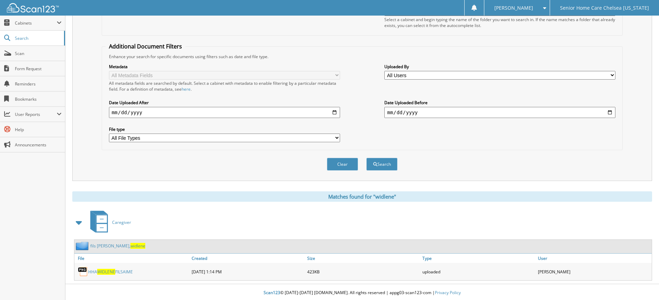
scroll to position [114, 0]
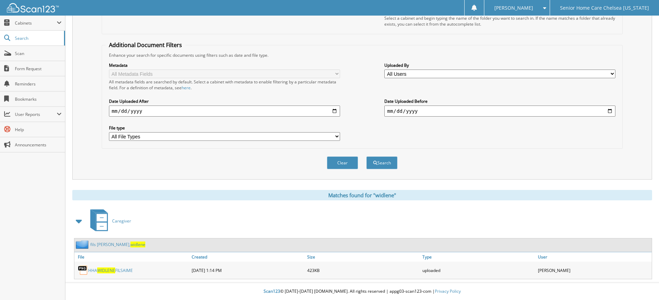
click at [99, 246] on link "fils aime, [PERSON_NAME]" at bounding box center [117, 244] width 55 height 6
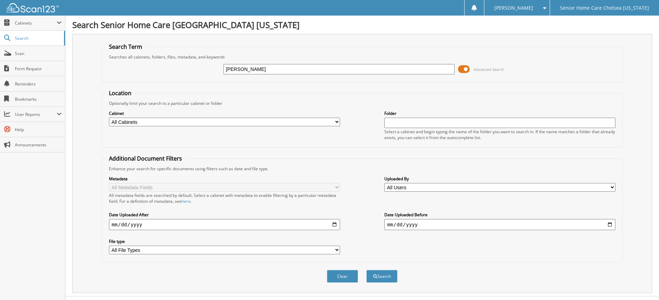
type input "santinie"
click at [378, 276] on button "Search" at bounding box center [381, 276] width 31 height 13
click at [465, 72] on span at bounding box center [464, 69] width 12 height 10
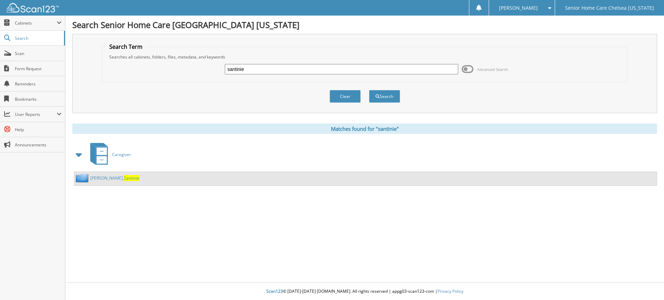
click at [101, 177] on link "Tilus, Santinie" at bounding box center [114, 178] width 49 height 6
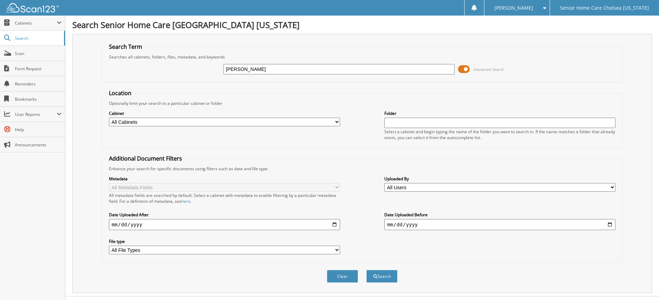
type input "[PERSON_NAME]"
click at [366, 270] on button "Search" at bounding box center [381, 276] width 31 height 13
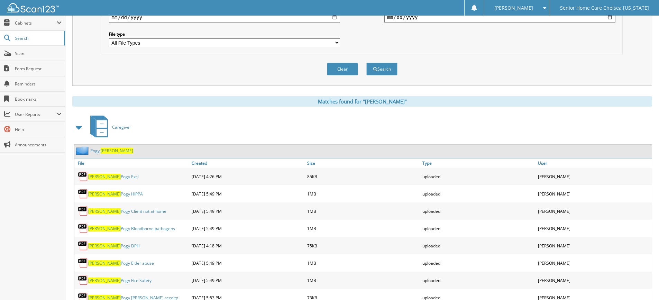
scroll to position [208, 0]
click at [100, 149] on link "Pogy, Marie" at bounding box center [111, 150] width 43 height 6
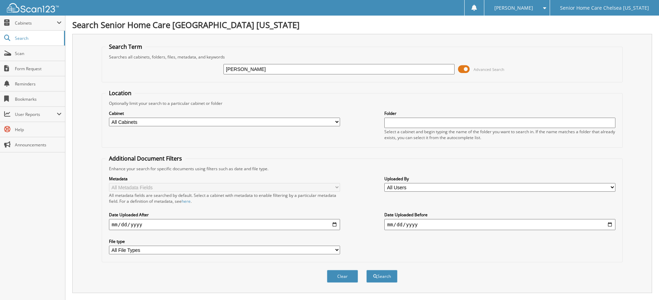
click at [463, 68] on span at bounding box center [464, 69] width 12 height 10
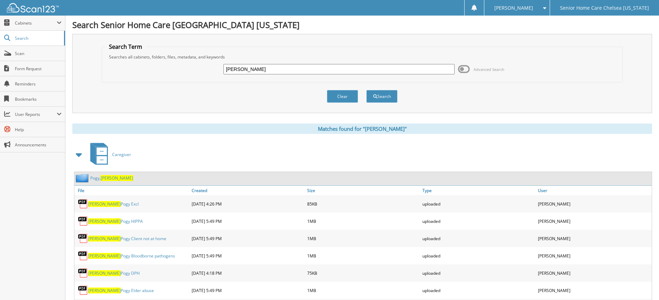
click at [265, 72] on input "marie" at bounding box center [338, 69] width 231 height 10
type input "m"
type input "louifaite"
click at [366, 90] on button "Search" at bounding box center [381, 96] width 31 height 13
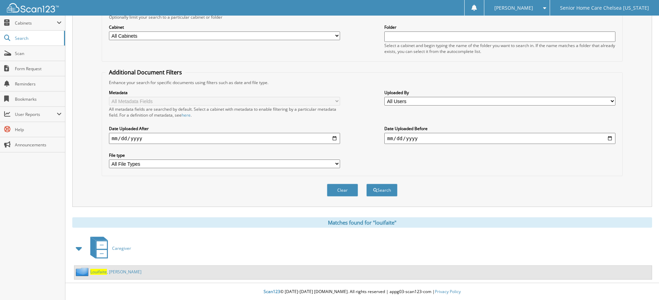
scroll to position [87, 0]
click at [106, 271] on span "Louifaite" at bounding box center [98, 271] width 17 height 6
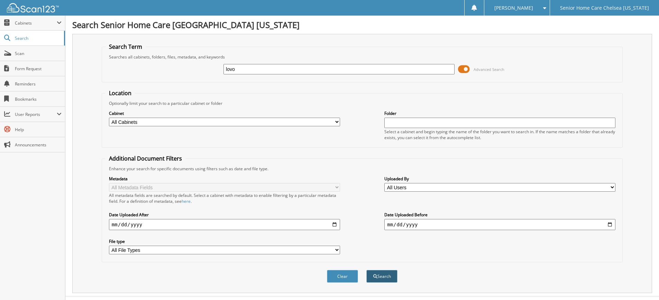
type input "lovo"
click at [385, 273] on button "Search" at bounding box center [381, 276] width 31 height 13
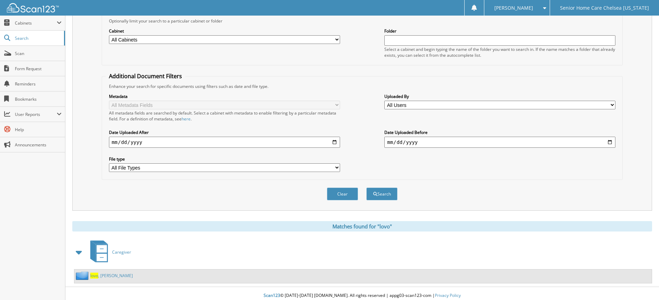
scroll to position [87, 0]
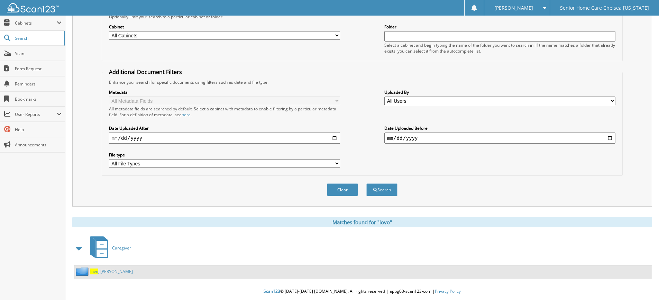
click at [107, 272] on link "[PERSON_NAME]" at bounding box center [111, 271] width 43 height 6
